Goal: Task Accomplishment & Management: Manage account settings

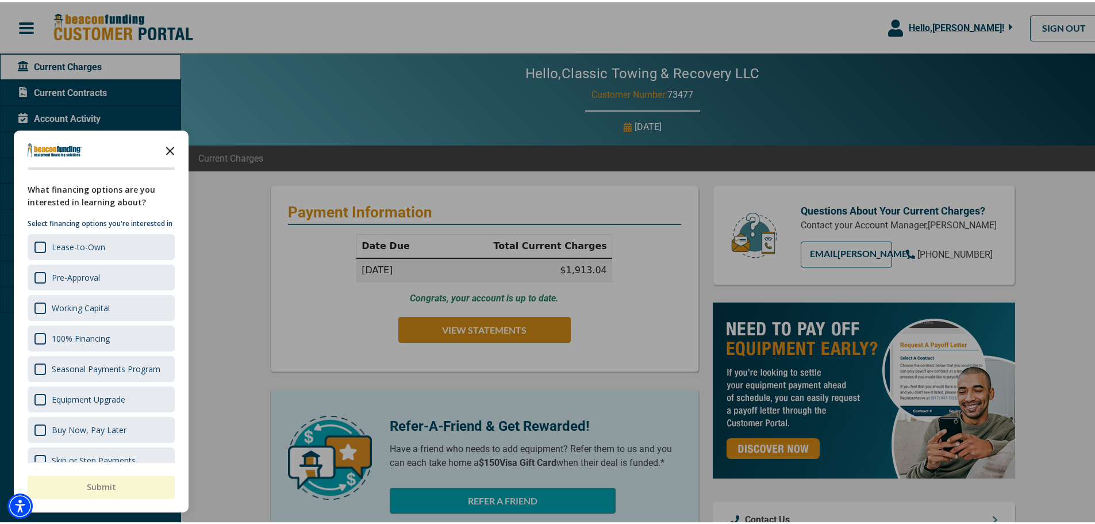
click at [171, 149] on polygon "Close the survey" at bounding box center [170, 148] width 9 height 9
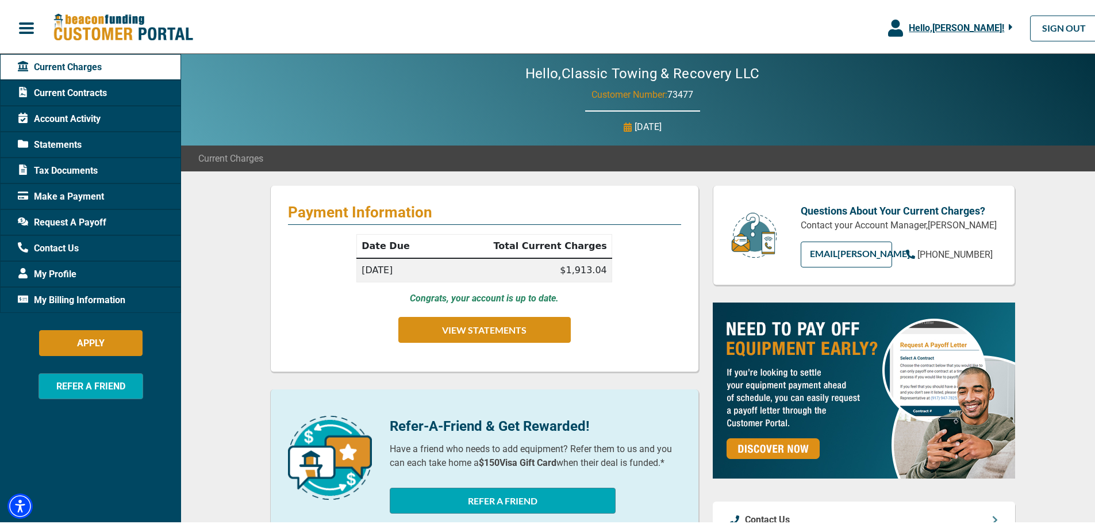
click at [76, 91] on span "Current Contracts" at bounding box center [62, 91] width 89 height 14
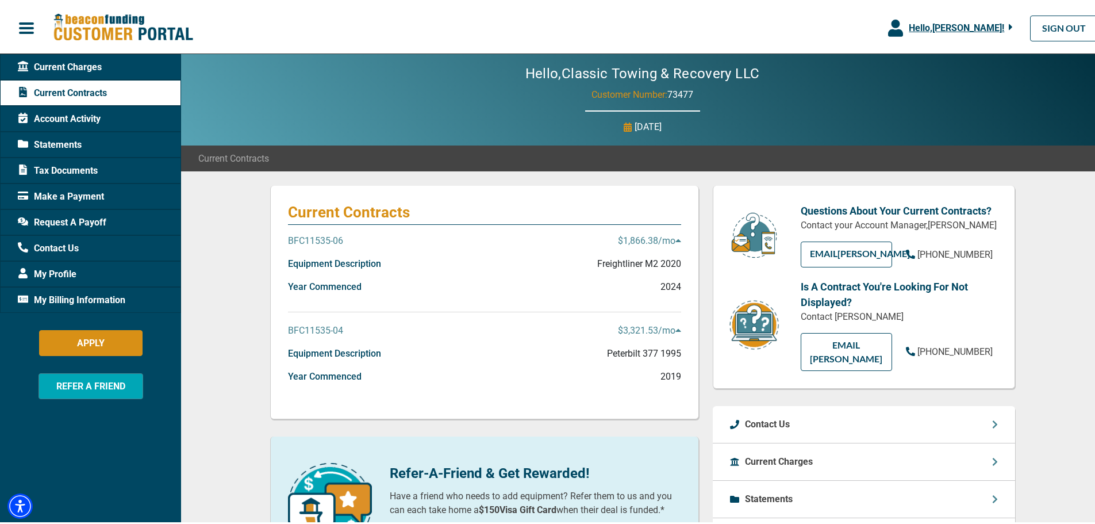
click at [337, 240] on p "BFC11535-06" at bounding box center [315, 239] width 55 height 14
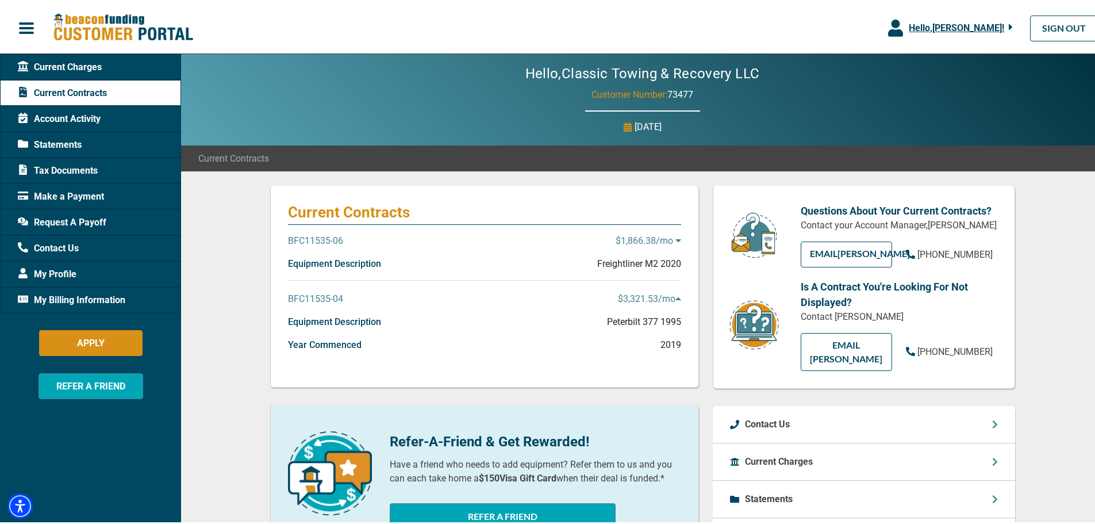
click at [332, 242] on p "BFC11535-06" at bounding box center [315, 239] width 55 height 14
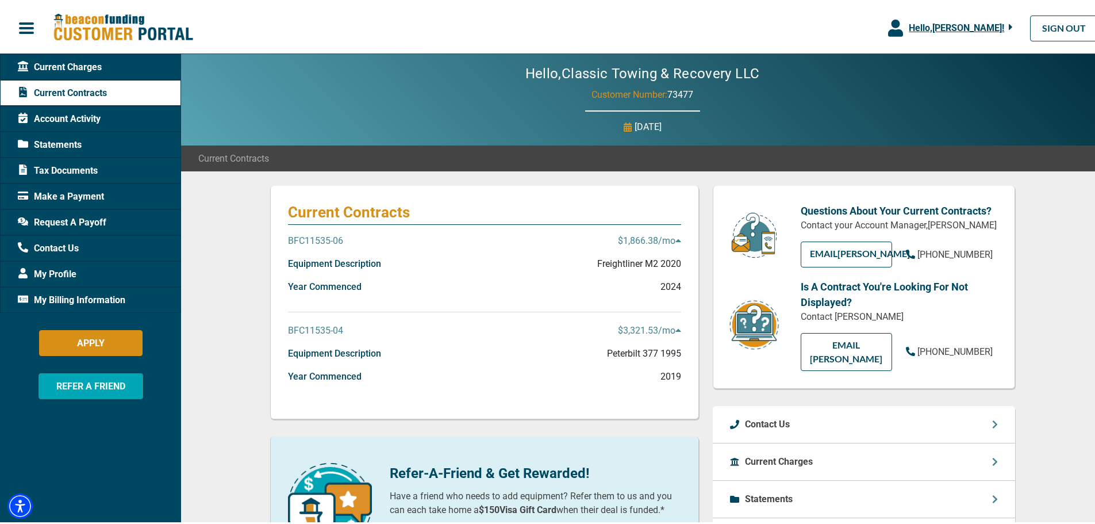
click at [56, 140] on span "Statements" at bounding box center [50, 143] width 64 height 14
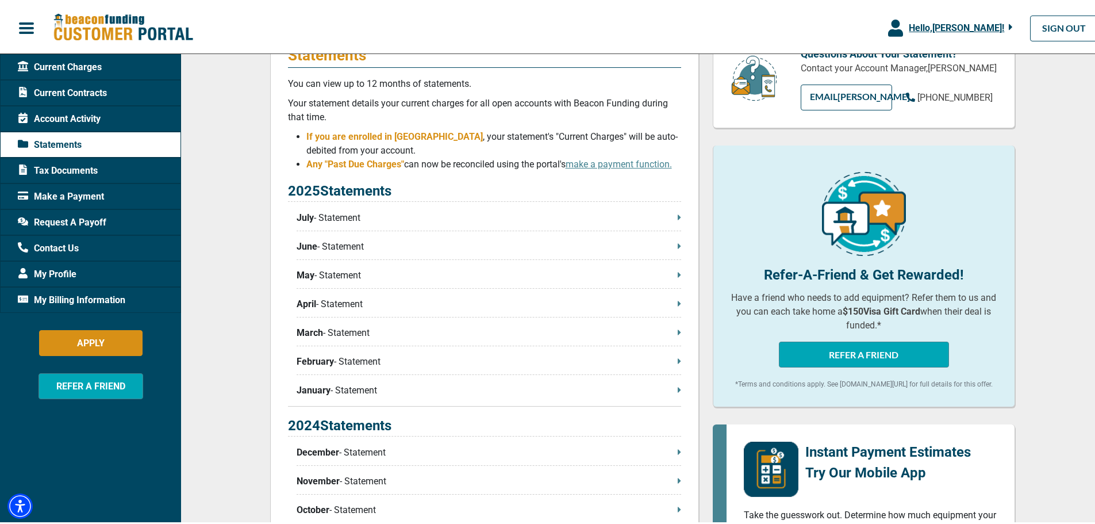
scroll to position [115, 0]
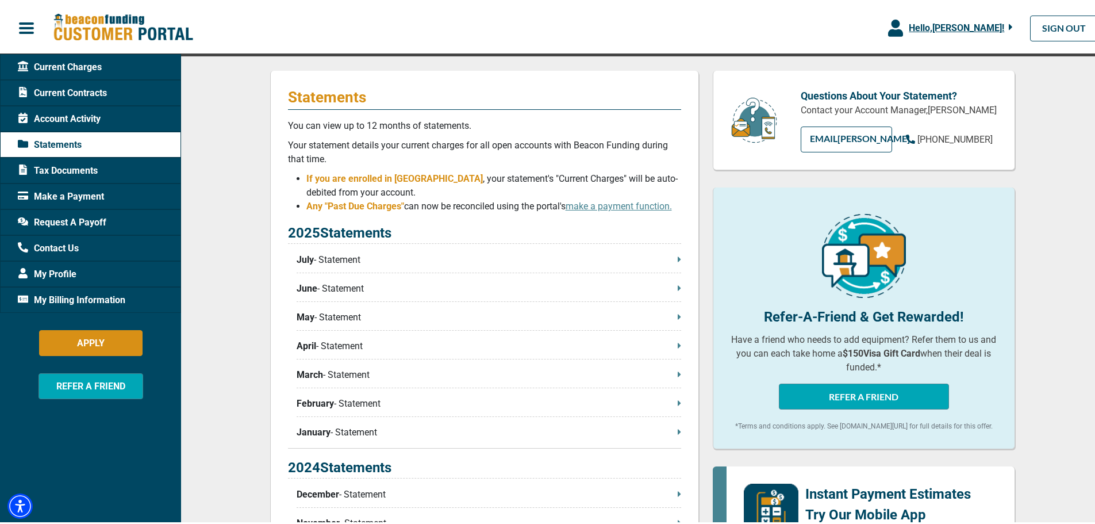
click at [61, 217] on span "Request A Payoff" at bounding box center [62, 220] width 89 height 14
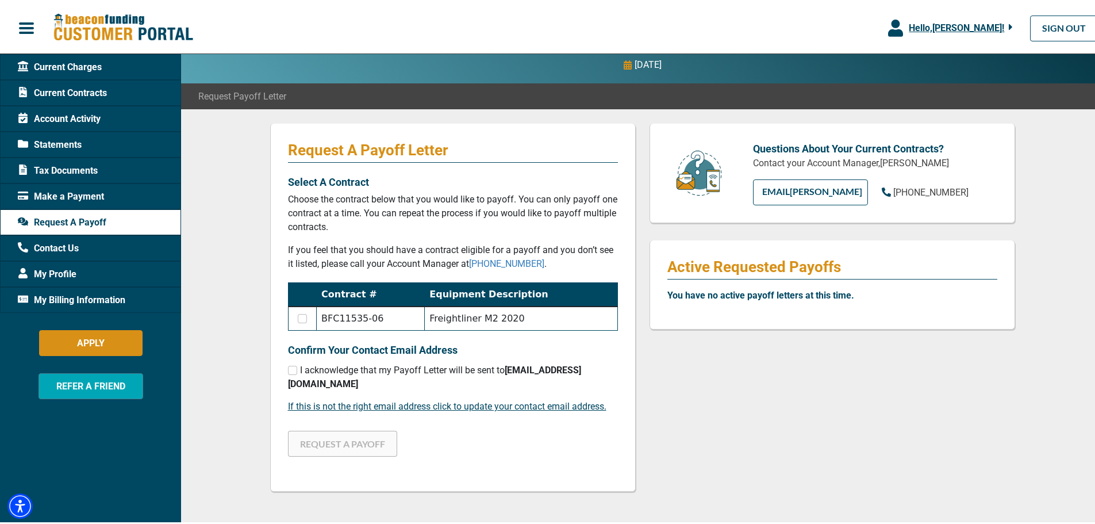
scroll to position [57, 0]
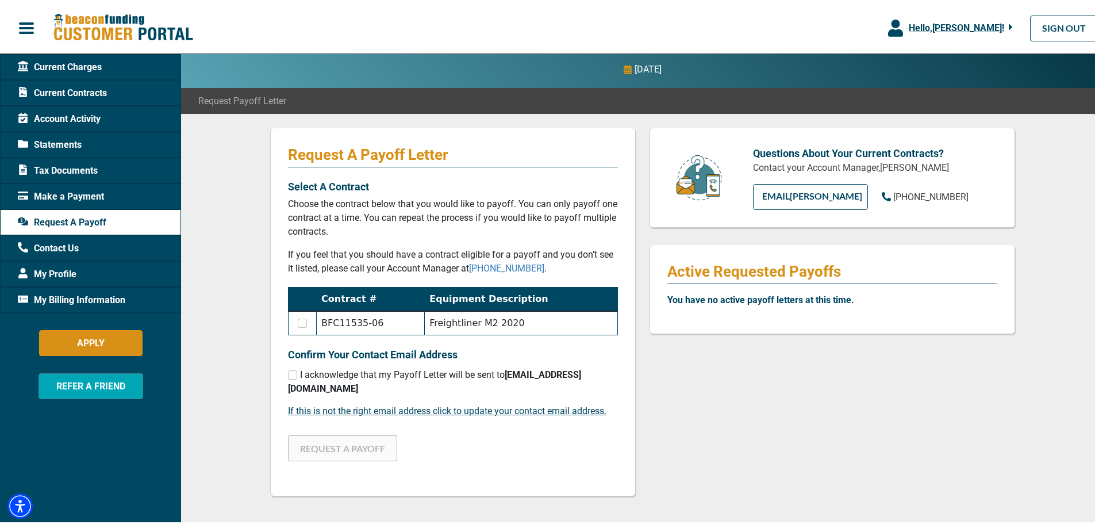
click at [79, 86] on span "Current Contracts" at bounding box center [62, 91] width 89 height 14
